Goal: Information Seeking & Learning: Learn about a topic

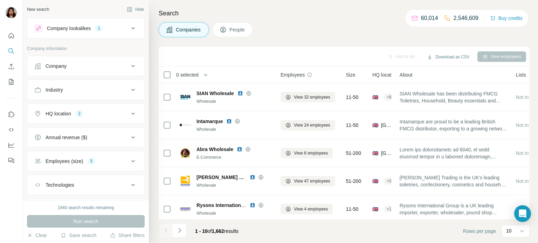
scroll to position [144, 0]
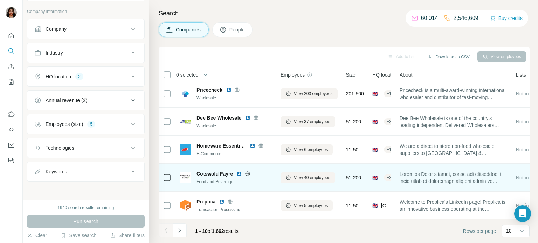
click at [249, 172] on icon at bounding box center [248, 174] width 6 height 6
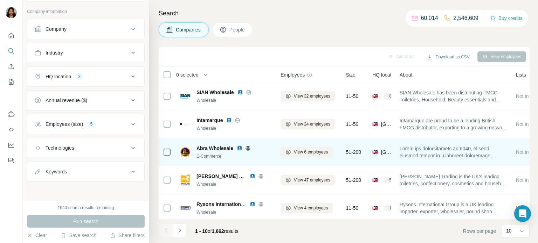
scroll to position [0, 0]
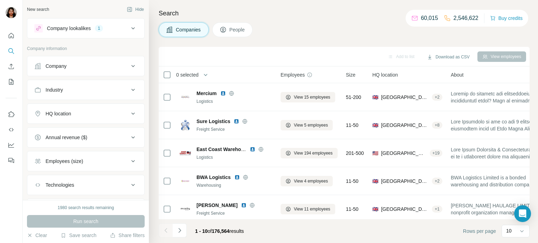
click at [134, 28] on icon at bounding box center [133, 28] width 8 height 8
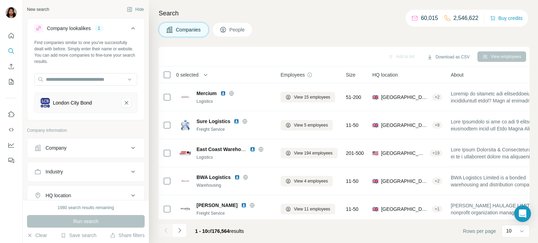
click at [86, 103] on div "London City Bond" at bounding box center [72, 102] width 39 height 7
click at [53, 75] on input "text" at bounding box center [85, 79] width 103 height 13
click at [45, 109] on div "London City Bond" at bounding box center [85, 103] width 103 height 20
click at [75, 77] on input "text" at bounding box center [85, 79] width 103 height 13
click at [92, 80] on input "text" at bounding box center [85, 79] width 103 height 13
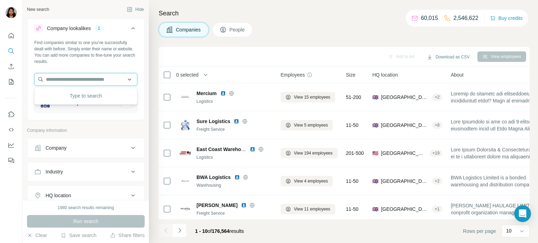
paste input "********"
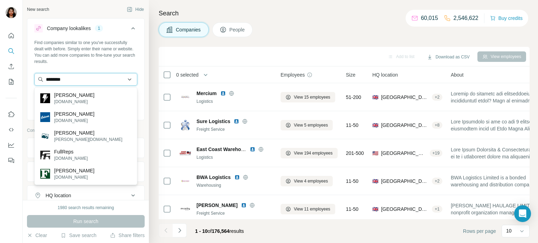
drag, startPoint x: 62, startPoint y: 79, endPoint x: 41, endPoint y: 79, distance: 21.0
click at [41, 79] on input "********" at bounding box center [85, 79] width 103 height 13
paste input "**********"
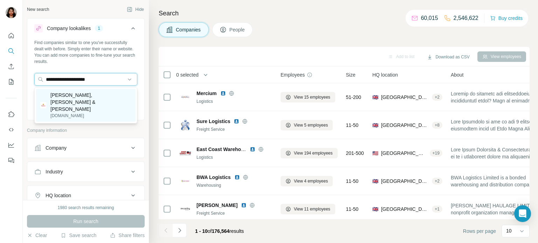
type input "**********"
click at [63, 113] on p "fullers.co.uk" at bounding box center [90, 116] width 81 height 6
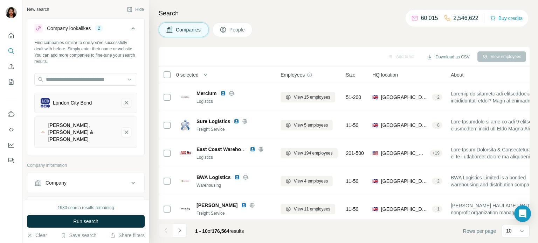
click at [126, 105] on icon "London City Bond-remove-button" at bounding box center [126, 102] width 6 height 7
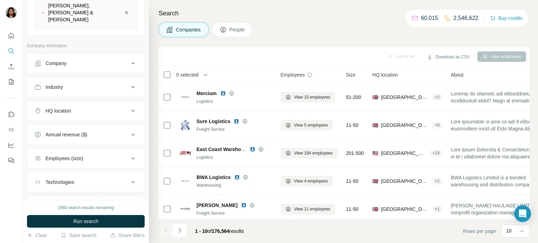
scroll to position [115, 0]
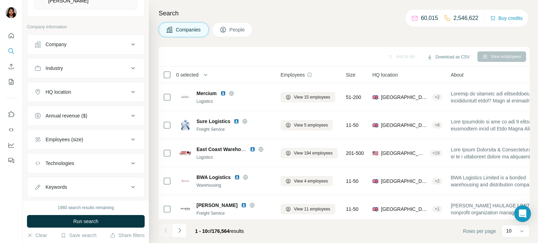
click at [127, 89] on div "HQ location" at bounding box center [81, 92] width 95 height 7
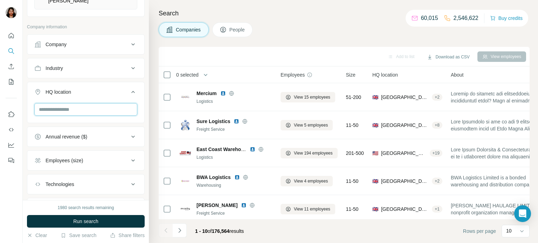
click at [96, 103] on input "text" at bounding box center [85, 109] width 103 height 13
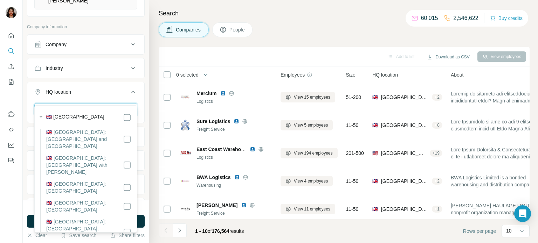
type input "********"
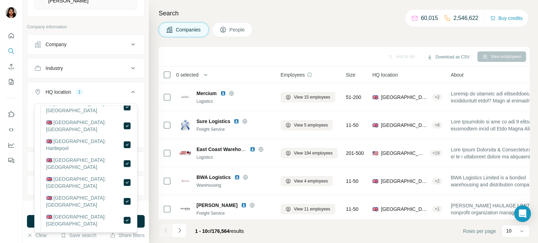
scroll to position [861, 0]
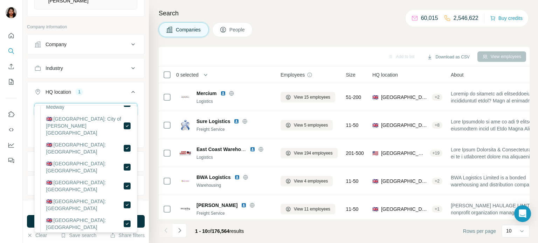
click at [95, 103] on input "********" at bounding box center [85, 109] width 103 height 13
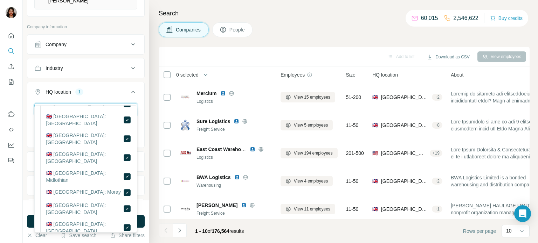
scroll to position [3443, 0]
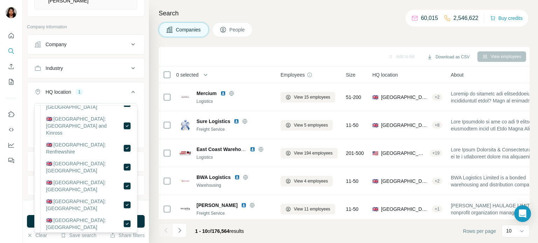
click at [7, 181] on div at bounding box center [11, 121] width 23 height 243
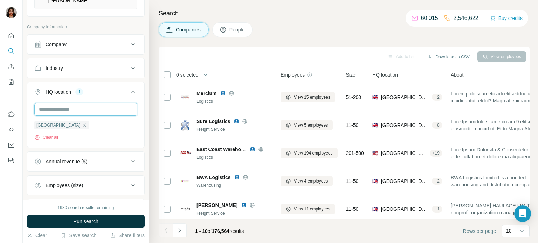
click at [99, 103] on input "text" at bounding box center [85, 109] width 103 height 13
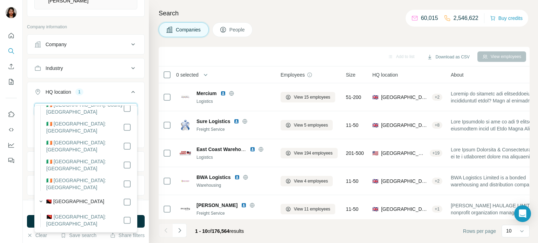
scroll to position [368, 0]
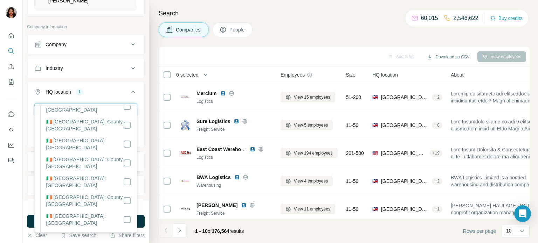
type input "*******"
click at [8, 189] on div at bounding box center [11, 121] width 23 height 243
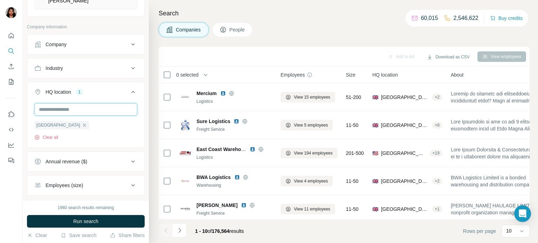
click at [96, 103] on input "text" at bounding box center [85, 109] width 103 height 13
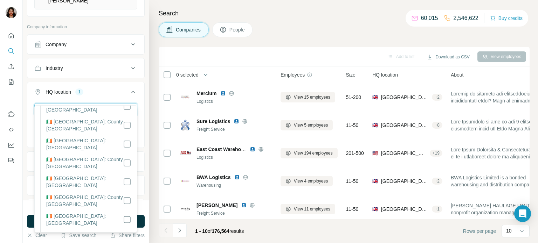
scroll to position [0, 0]
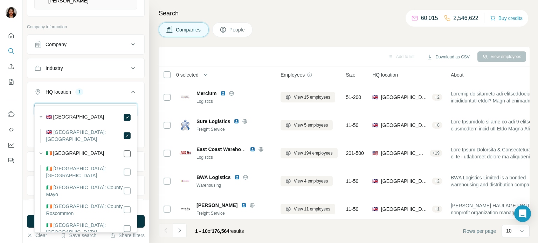
type input "*******"
click at [13, 185] on div at bounding box center [11, 121] width 23 height 243
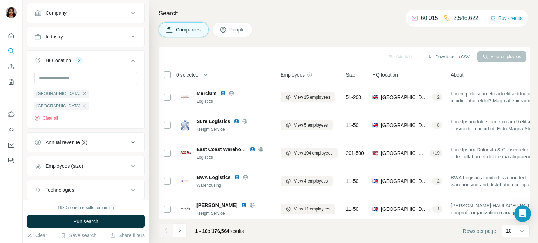
scroll to position [165, 0]
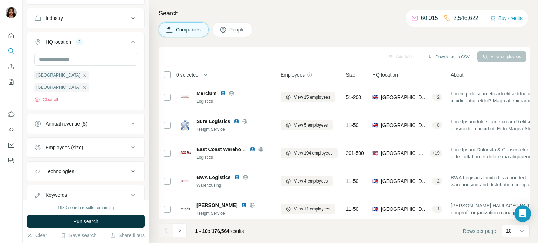
click at [90, 139] on button "Employees (size)" at bounding box center [85, 147] width 117 height 17
click at [40, 172] on icon at bounding box center [38, 176] width 8 height 8
click at [40, 185] on icon at bounding box center [38, 189] width 8 height 8
click at [39, 198] on icon at bounding box center [38, 202] width 8 height 8
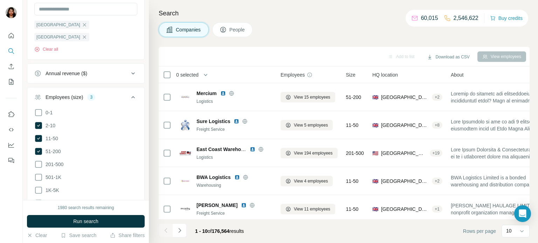
scroll to position [222, 0]
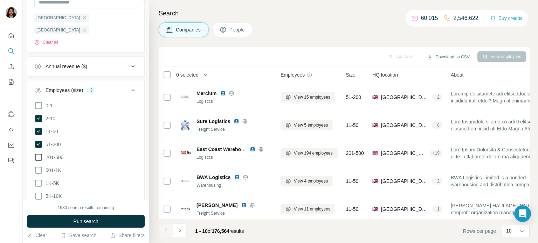
click at [37, 153] on icon at bounding box center [38, 157] width 8 height 8
click at [7, 189] on div at bounding box center [11, 121] width 23 height 243
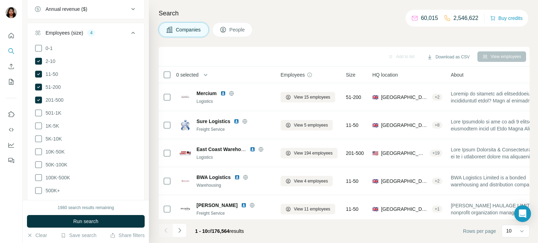
scroll to position [334, 0]
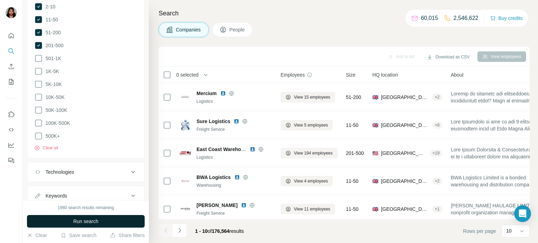
click at [83, 217] on button "Run search" at bounding box center [86, 221] width 118 height 13
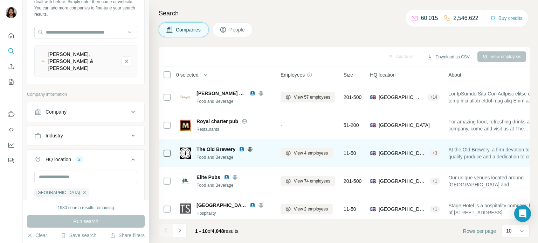
scroll to position [0, 0]
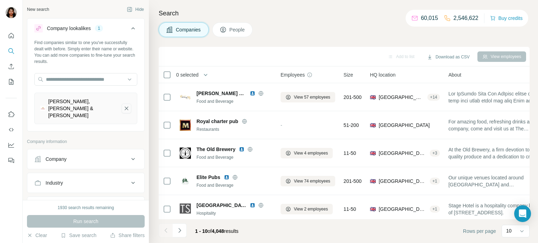
click at [125, 107] on icon "Fuller, Smith & Turner-remove-button" at bounding box center [127, 109] width 4 height 4
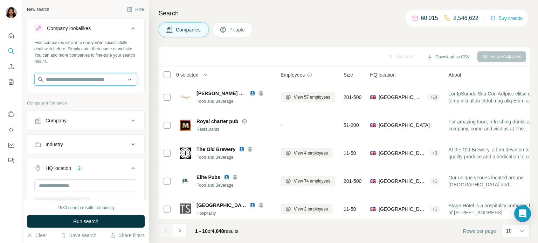
click at [103, 80] on input "text" at bounding box center [85, 79] width 103 height 13
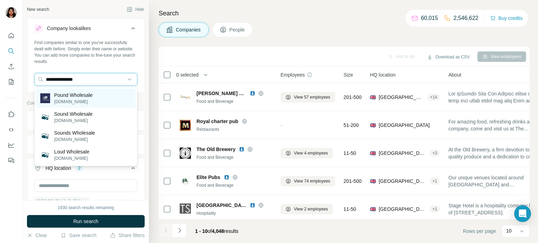
type input "**********"
click at [81, 99] on p "poundwholesale.co.uk" at bounding box center [73, 102] width 39 height 6
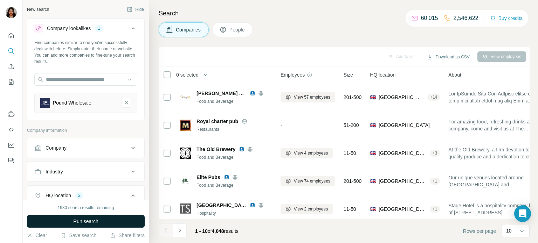
click at [78, 223] on span "Run search" at bounding box center [85, 221] width 25 height 7
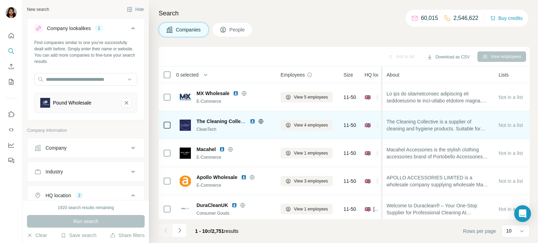
drag, startPoint x: 440, startPoint y: 130, endPoint x: 385, endPoint y: 134, distance: 55.8
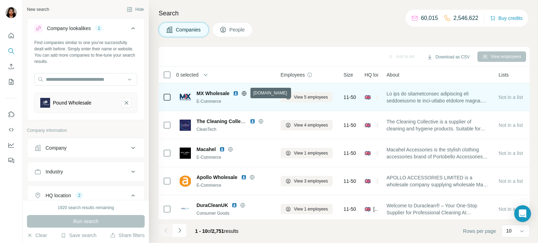
click at [244, 94] on icon at bounding box center [244, 93] width 2 height 5
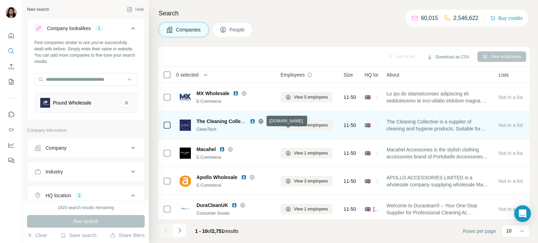
click at [259, 123] on icon at bounding box center [260, 121] width 5 height 5
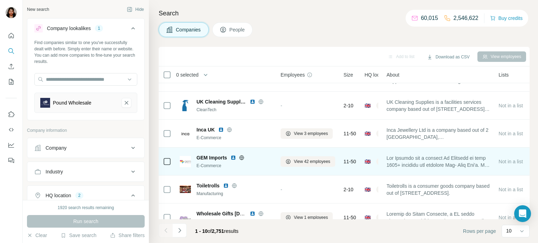
scroll to position [144, 0]
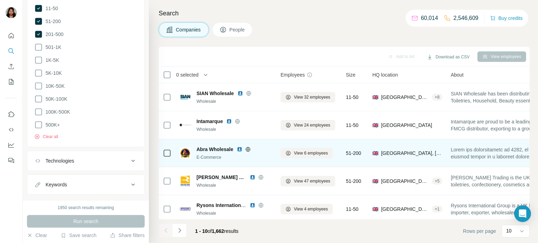
scroll to position [57, 0]
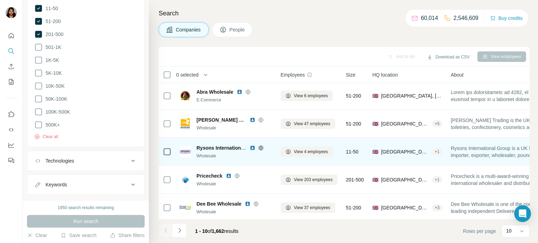
click at [262, 148] on icon at bounding box center [261, 148] width 6 height 6
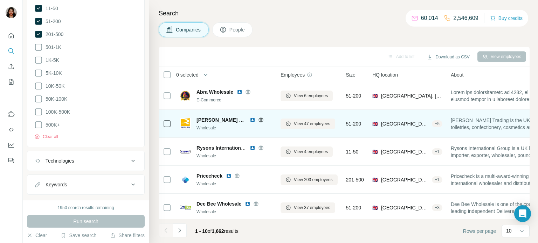
scroll to position [115, 0]
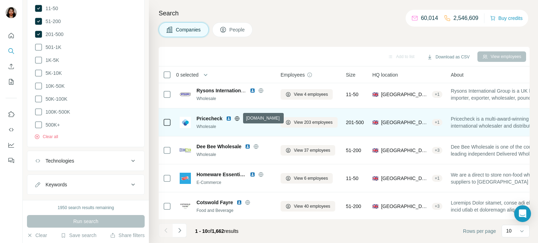
click at [237, 118] on icon at bounding box center [237, 119] width 6 height 6
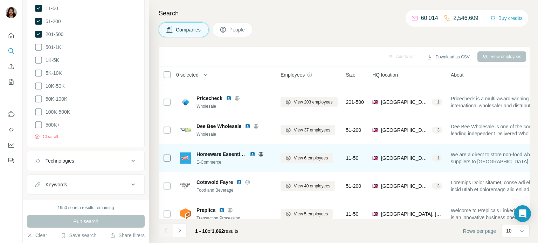
scroll to position [144, 0]
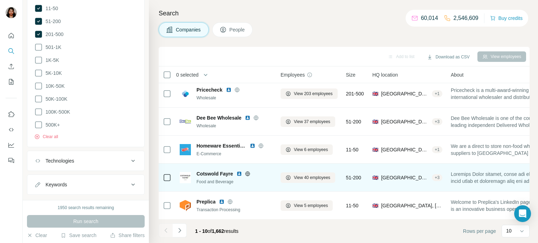
click at [246, 174] on icon at bounding box center [248, 174] width 6 height 6
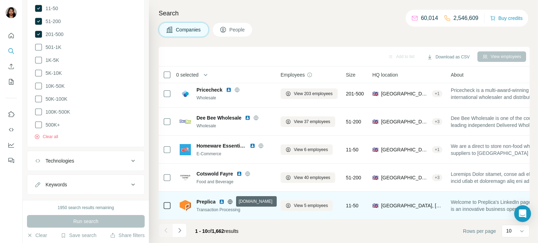
click at [229, 201] on icon at bounding box center [230, 202] width 2 height 5
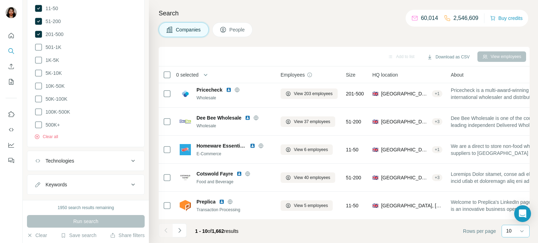
click at [514, 232] on div "10" at bounding box center [515, 231] width 18 height 7
click at [516, 180] on div "60" at bounding box center [515, 177] width 16 height 7
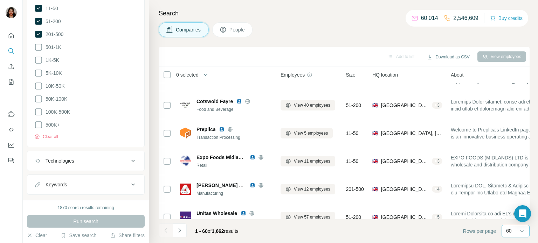
scroll to position [230, 0]
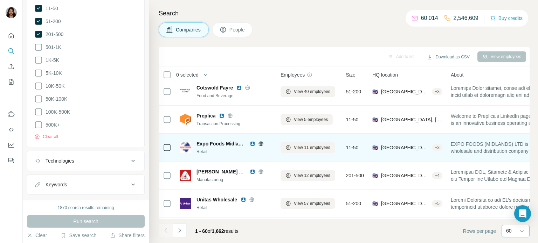
click at [261, 142] on icon at bounding box center [261, 143] width 2 height 5
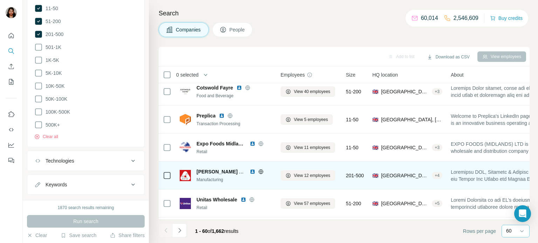
scroll to position [287, 0]
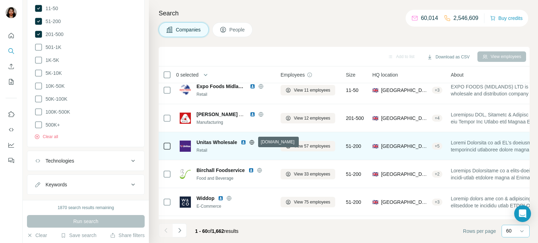
click at [252, 142] on icon at bounding box center [252, 142] width 2 height 5
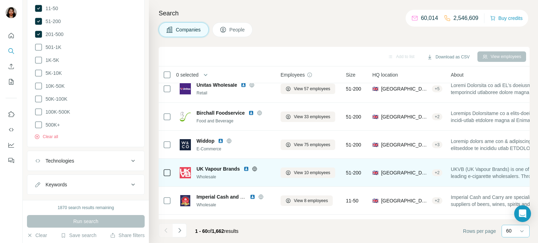
scroll to position [402, 0]
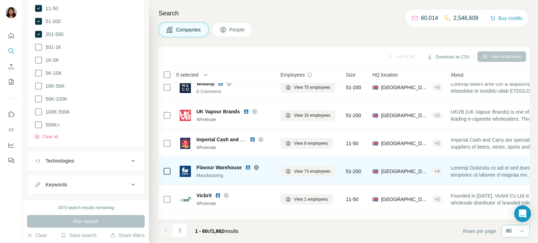
click at [259, 168] on icon at bounding box center [256, 168] width 6 height 6
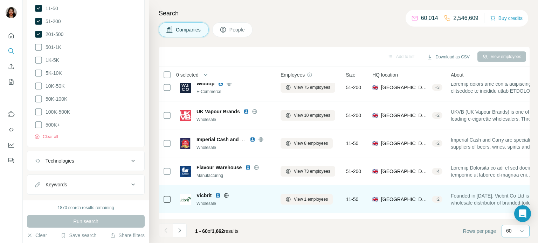
scroll to position [459, 0]
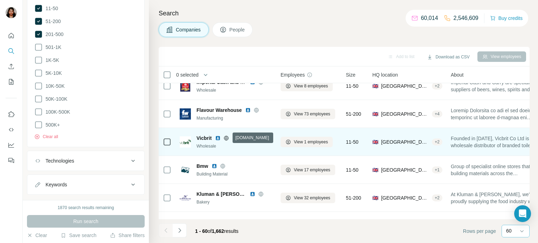
click at [0, 0] on tr "Vicbrit Wholesale View 1 employees 11-50 🇬🇧 [GEOGRAPHIC_DATA], [GEOGRAPHIC_DATA…" at bounding box center [0, 0] width 0 height 0
click at [228, 138] on icon at bounding box center [226, 138] width 6 height 6
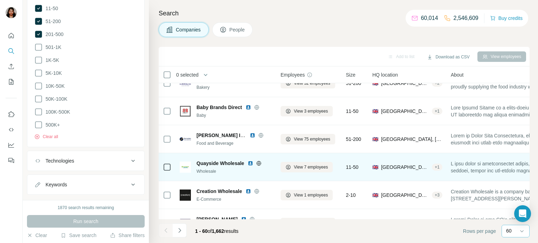
scroll to position [631, 0]
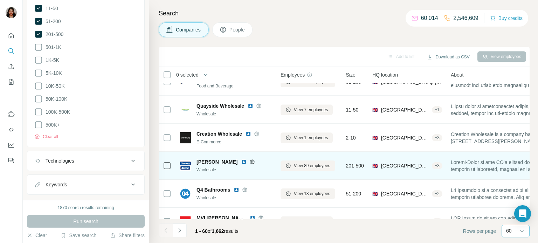
click at [249, 161] on icon at bounding box center [252, 162] width 6 height 6
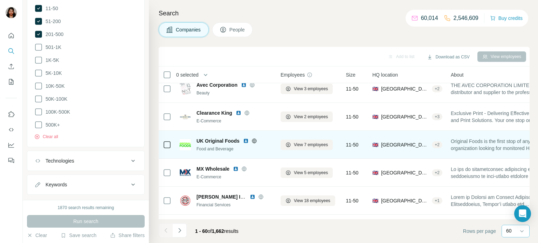
scroll to position [1544, 0]
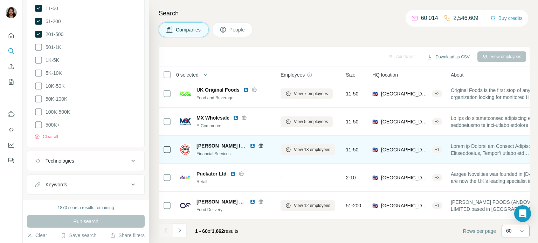
click at [259, 146] on icon at bounding box center [261, 146] width 6 height 6
